Goal: Information Seeking & Learning: Check status

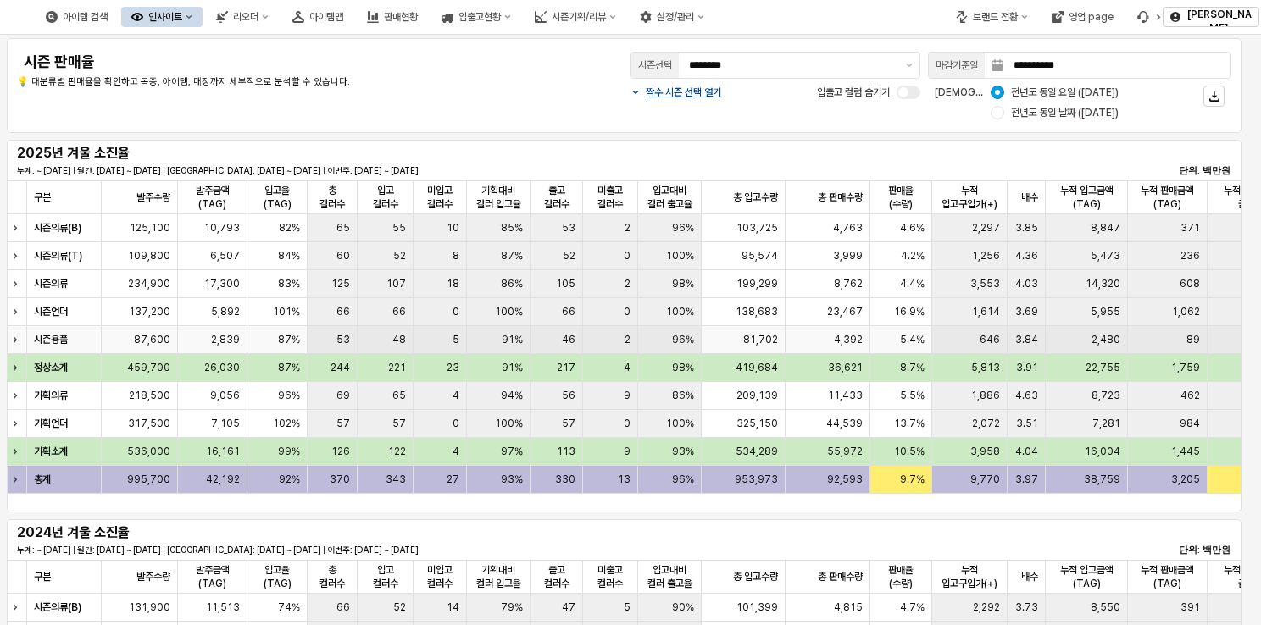
click at [659, 331] on div "96%" at bounding box center [670, 340] width 64 height 28
click at [728, 311] on div "138,683" at bounding box center [744, 312] width 84 height 28
click at [730, 331] on div "81,702" at bounding box center [744, 340] width 84 height 28
click at [736, 303] on div "138,683" at bounding box center [744, 312] width 84 height 28
click at [736, 280] on div "199,299" at bounding box center [744, 284] width 84 height 28
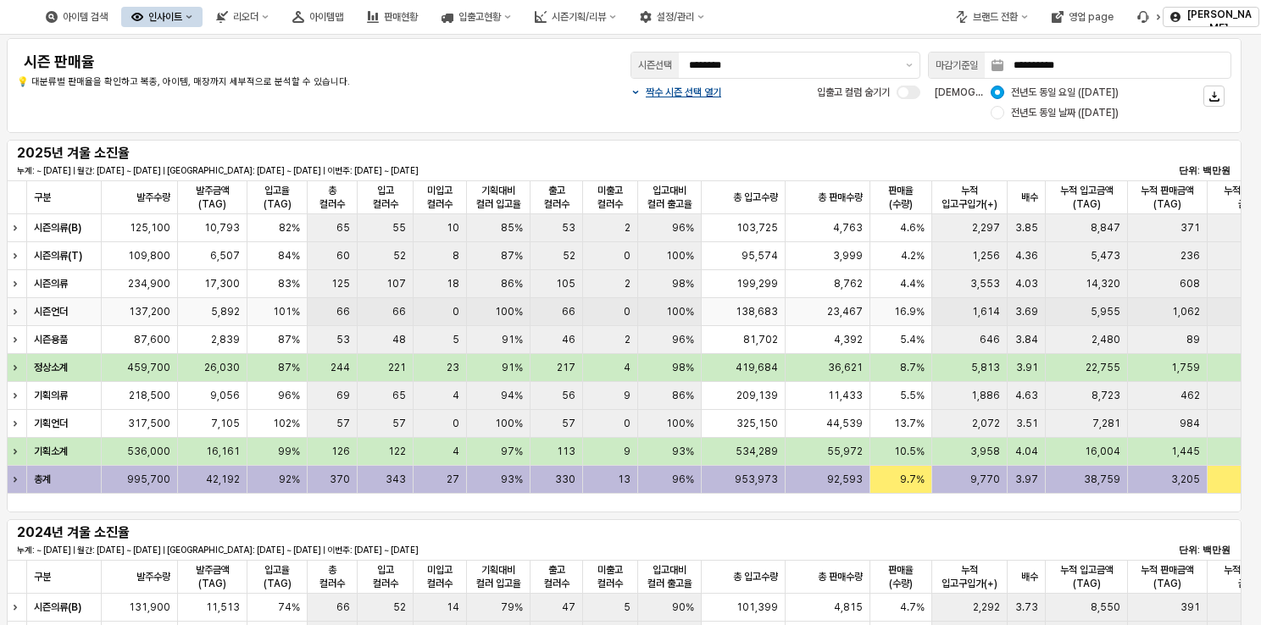
click at [738, 303] on div "138,683" at bounding box center [744, 312] width 84 height 28
drag, startPoint x: 733, startPoint y: 311, endPoint x: 785, endPoint y: 314, distance: 51.8
click at [785, 314] on div "138,683" at bounding box center [744, 312] width 84 height 28
click at [785, 315] on div "138,683" at bounding box center [744, 312] width 84 height 28
click at [782, 318] on div "138,683" at bounding box center [744, 312] width 84 height 28
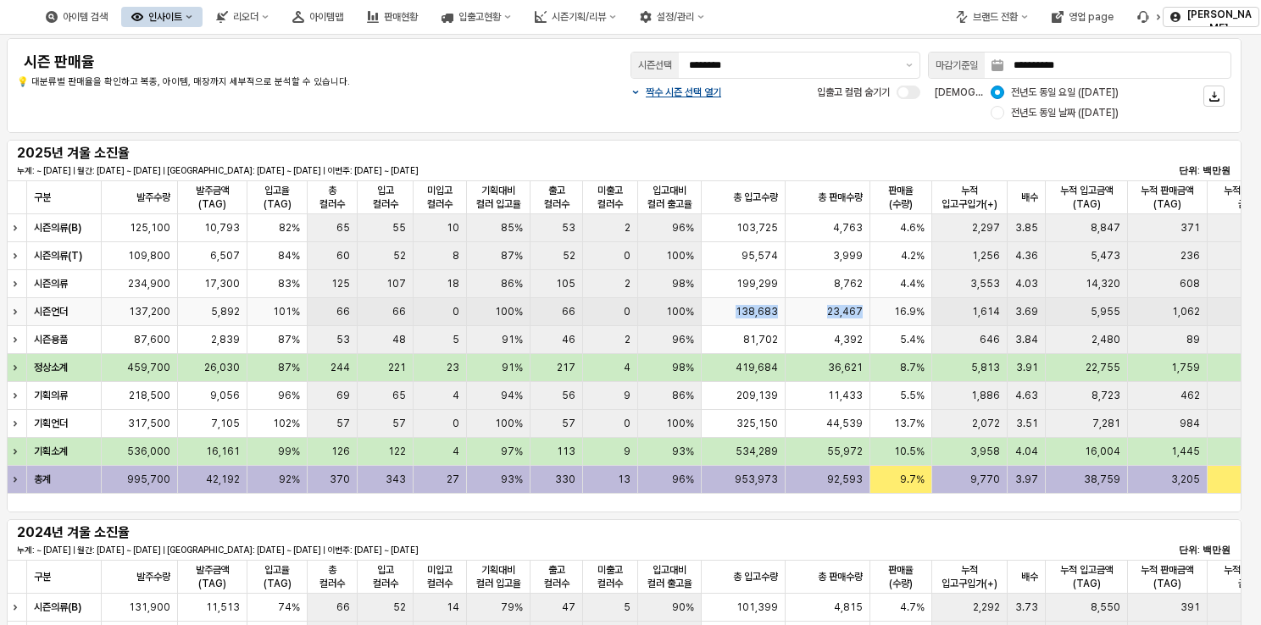
drag, startPoint x: 864, startPoint y: 303, endPoint x: 730, endPoint y: 308, distance: 133.9
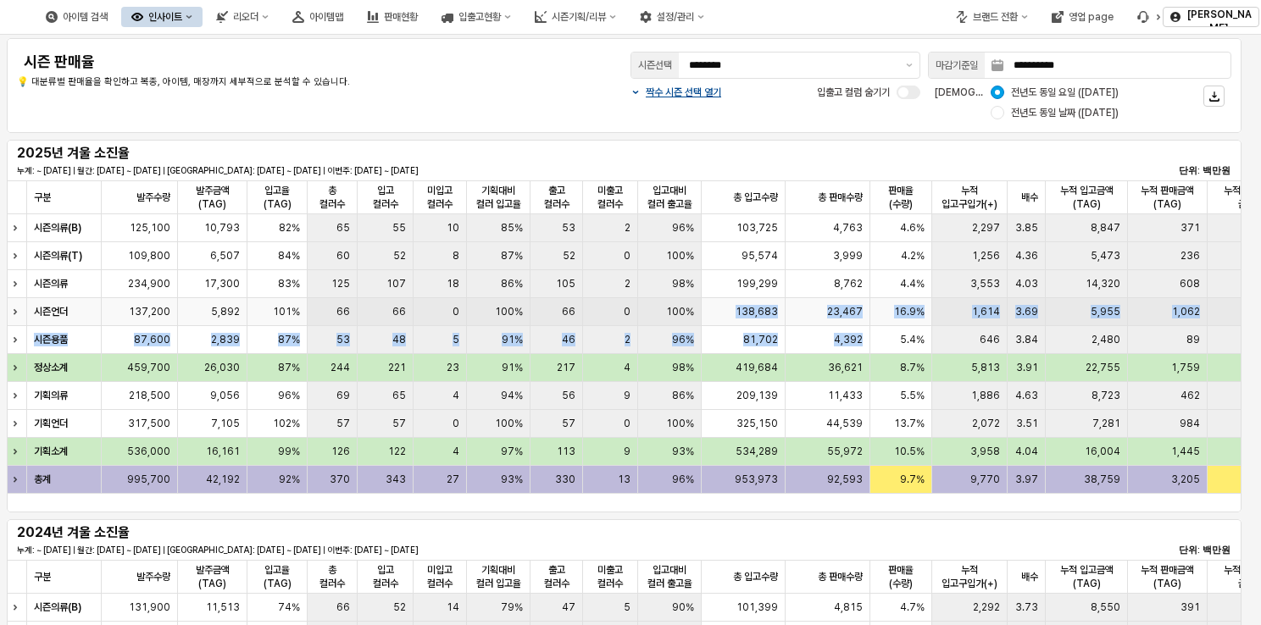
drag, startPoint x: 730, startPoint y: 308, endPoint x: 738, endPoint y: 303, distance: 8.7
drag, startPoint x: 738, startPoint y: 303, endPoint x: 738, endPoint y: 316, distance: 12.7
click at [738, 316] on div "138,683" at bounding box center [744, 312] width 84 height 28
click at [735, 308] on div "138,683" at bounding box center [744, 312] width 84 height 28
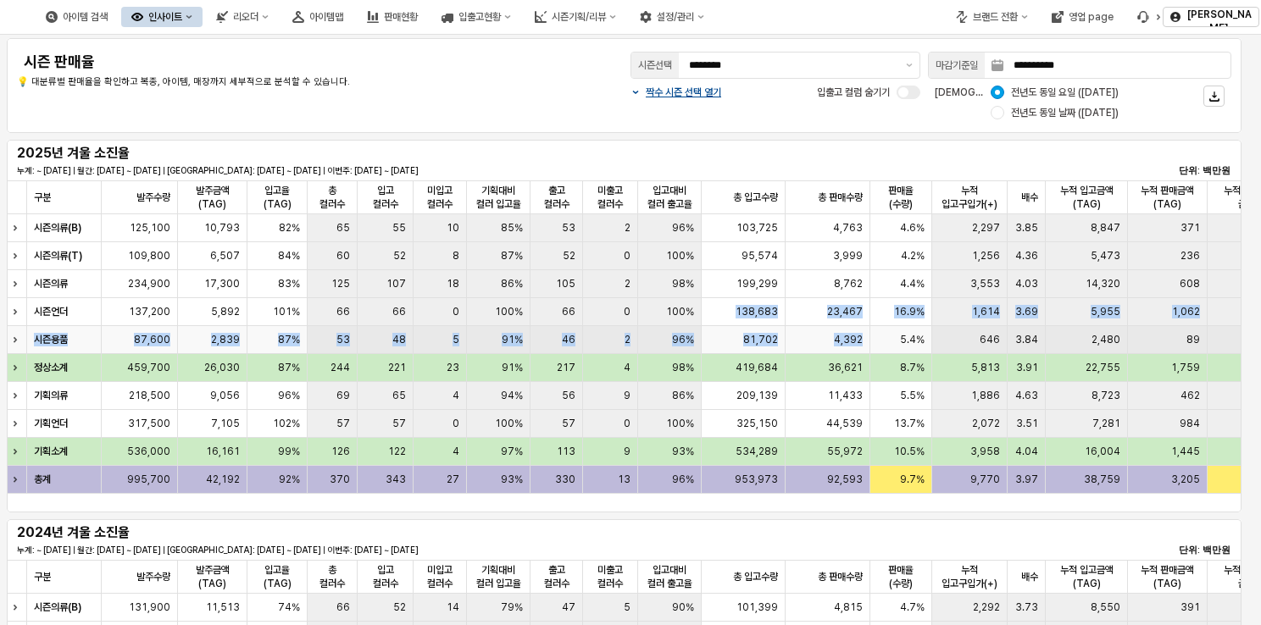
drag, startPoint x: 726, startPoint y: 309, endPoint x: 864, endPoint y: 351, distance: 144.2
drag, startPoint x: 864, startPoint y: 351, endPoint x: 834, endPoint y: 352, distance: 30.5
click at [834, 352] on div "4,392" at bounding box center [827, 340] width 85 height 28
click at [807, 342] on div "4,392" at bounding box center [827, 340] width 85 height 28
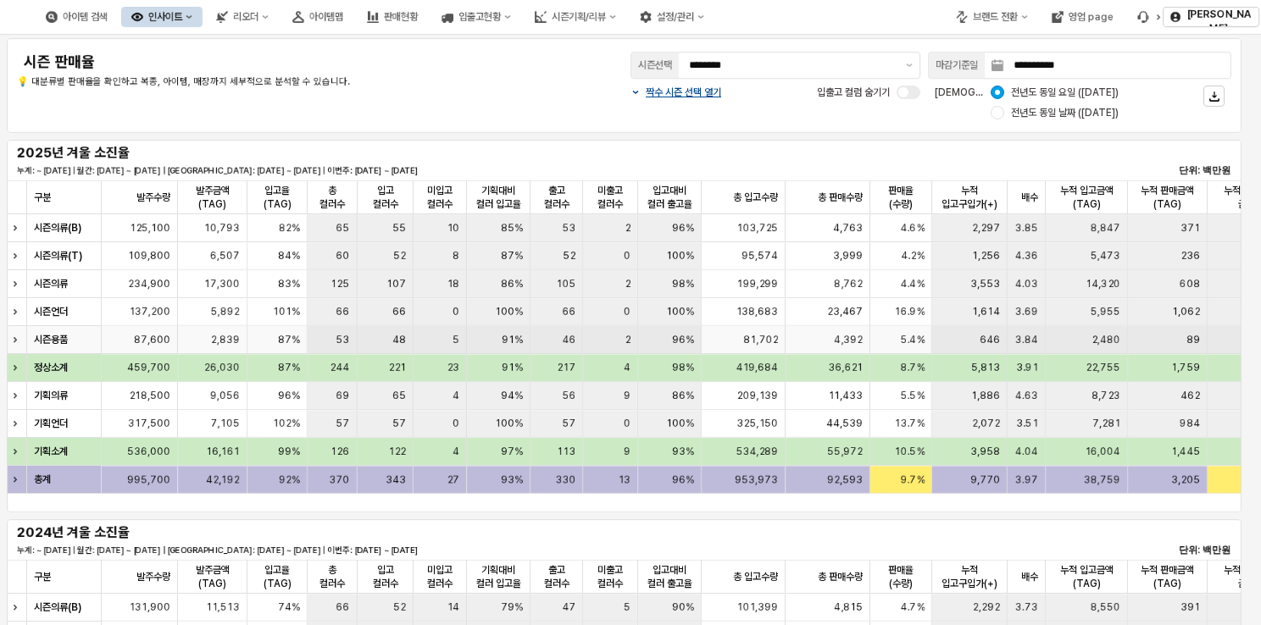
click at [689, 346] on span "96%" at bounding box center [683, 340] width 22 height 14
